Goal: Task Accomplishment & Management: Manage account settings

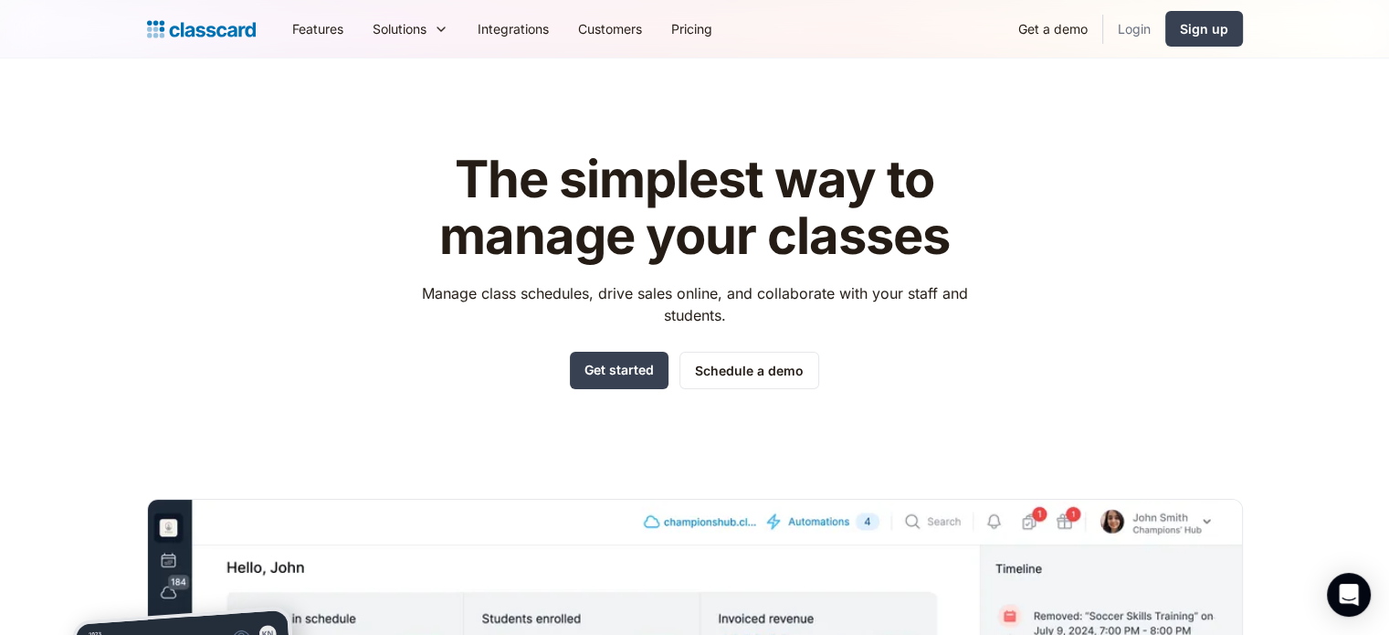
click at [1111, 26] on link "Login" at bounding box center [1134, 28] width 62 height 41
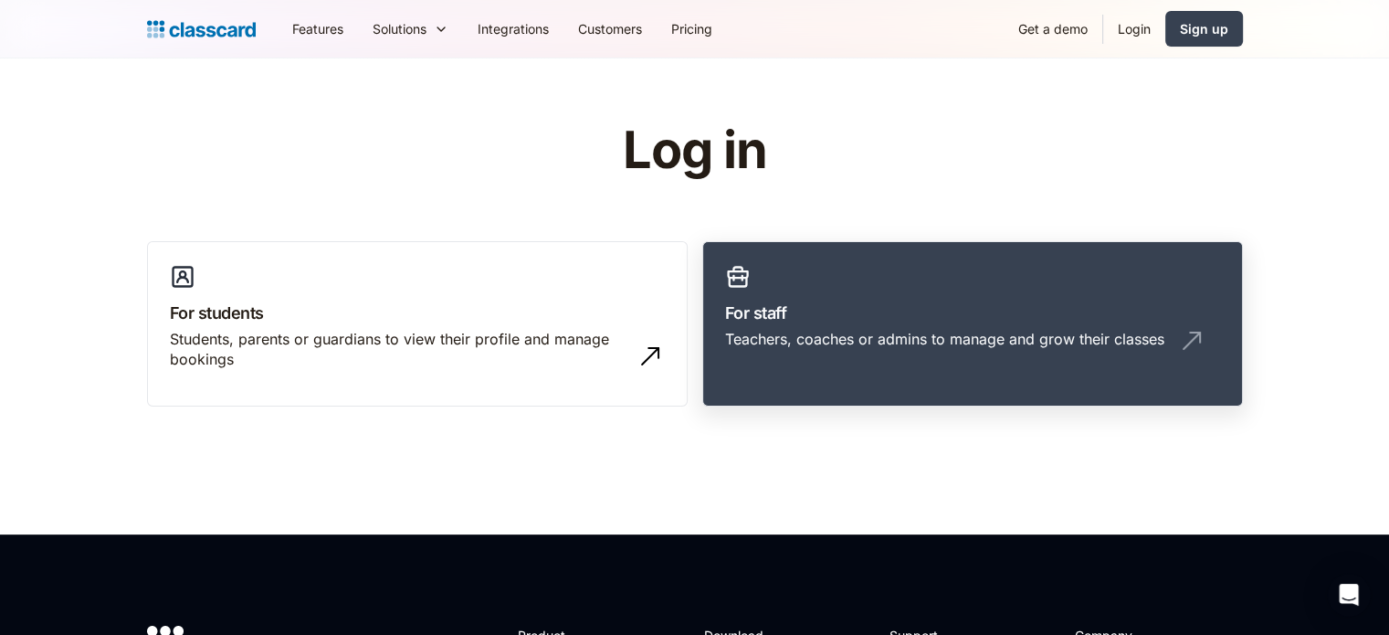
click at [910, 332] on div "Teachers, coaches or admins to manage and grow their classes" at bounding box center [944, 339] width 439 height 20
